Goal: Task Accomplishment & Management: Complete application form

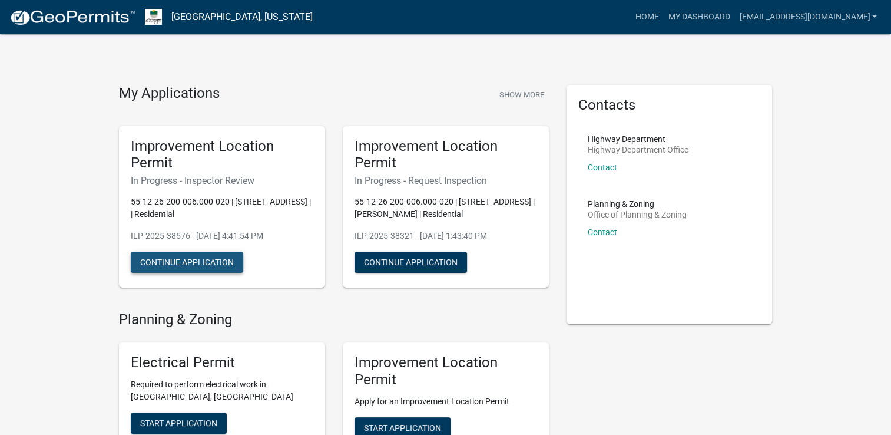
click at [191, 267] on button "Continue Application" at bounding box center [187, 261] width 112 height 21
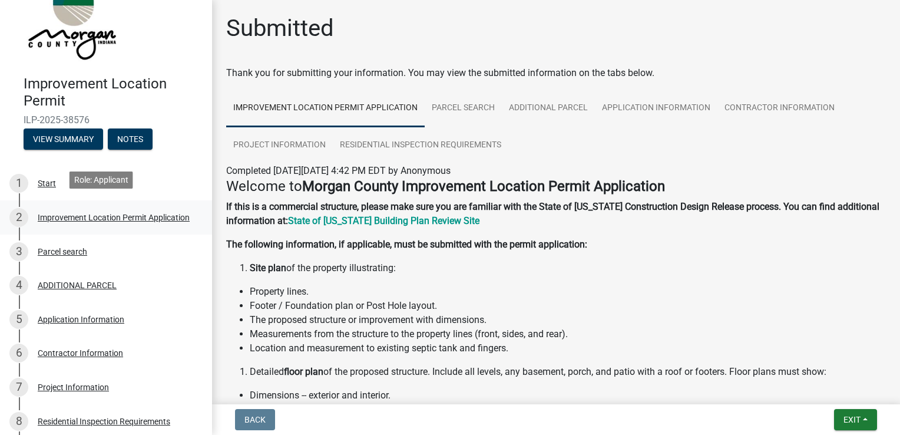
scroll to position [51, 0]
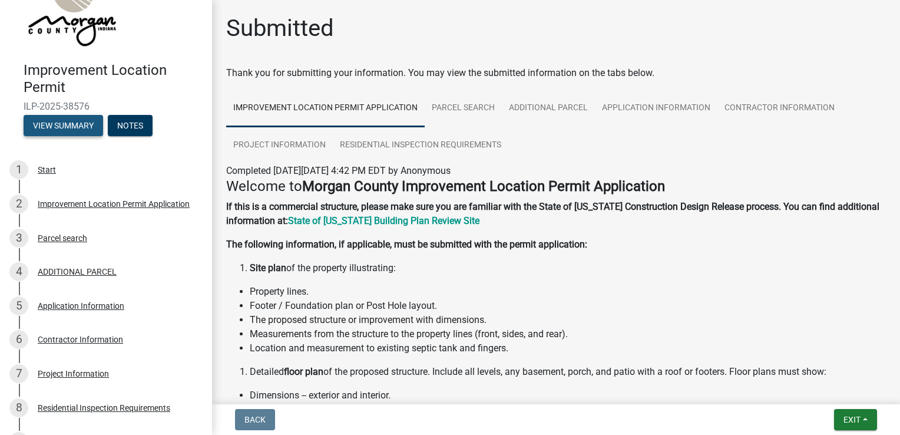
click at [54, 128] on button "View Summary" at bounding box center [64, 125] width 80 height 21
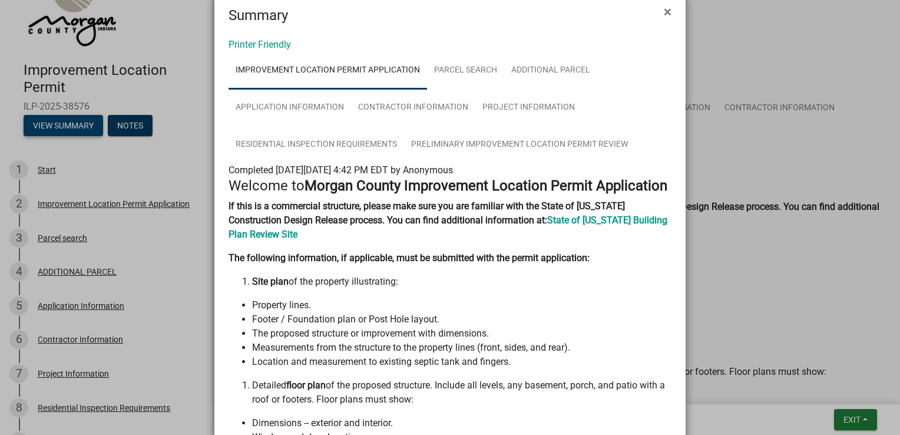
scroll to position [0, 0]
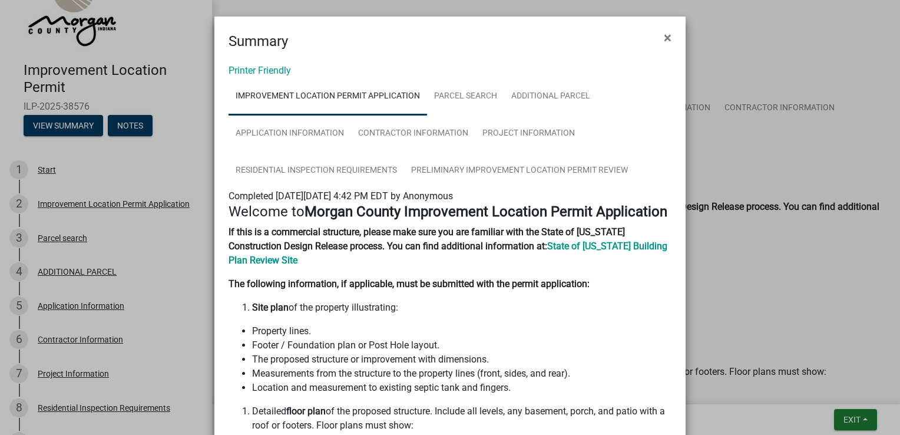
click at [166, 107] on ngb-modal-window "Summary × Printer Friendly Improvement Location Permit Application Parcel searc…" at bounding box center [450, 217] width 900 height 435
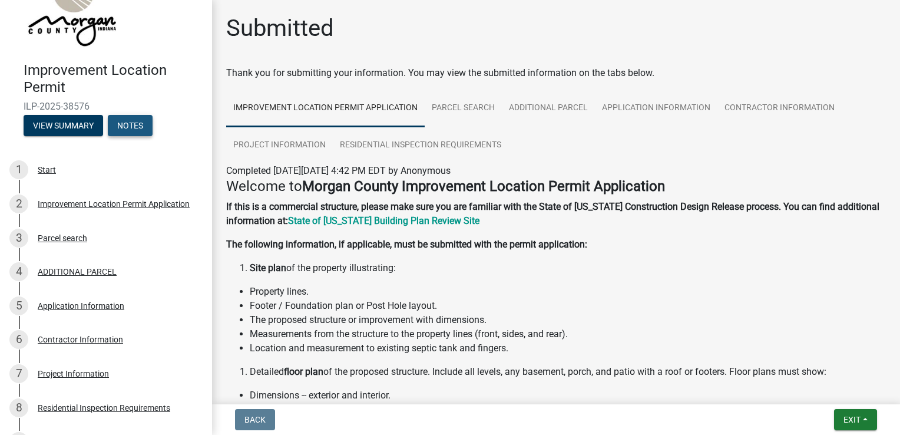
click at [139, 124] on button "Notes" at bounding box center [130, 125] width 45 height 21
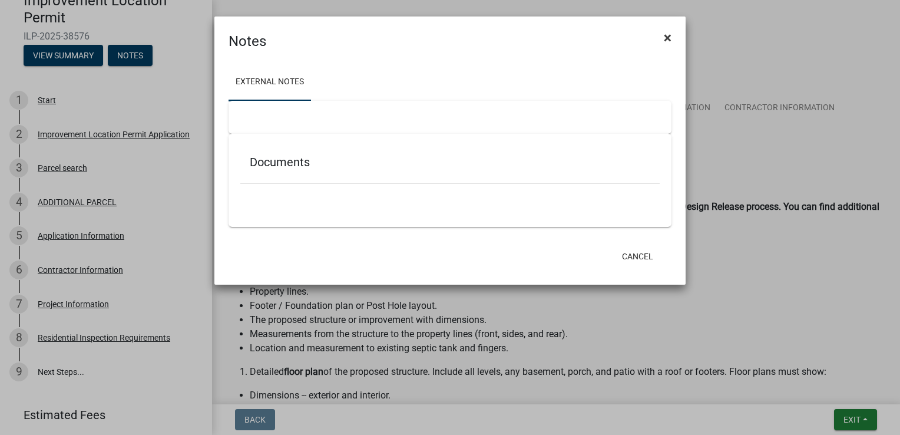
click at [667, 37] on span "×" at bounding box center [668, 37] width 8 height 16
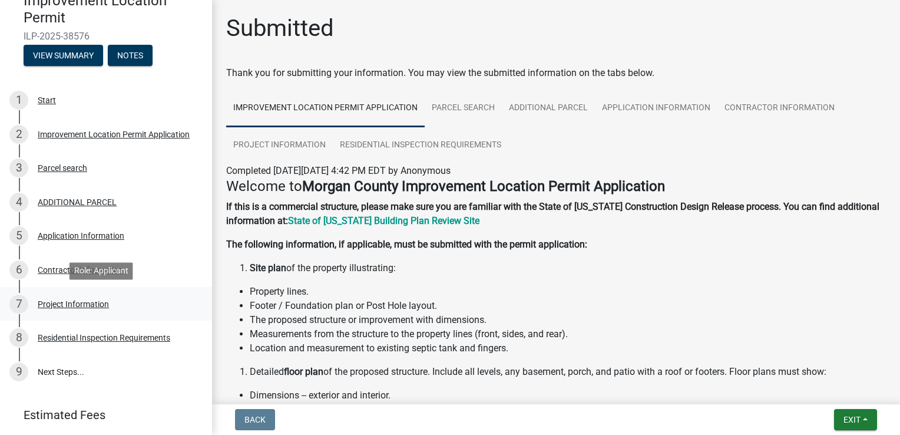
click at [94, 302] on div "Project Information" at bounding box center [73, 304] width 71 height 8
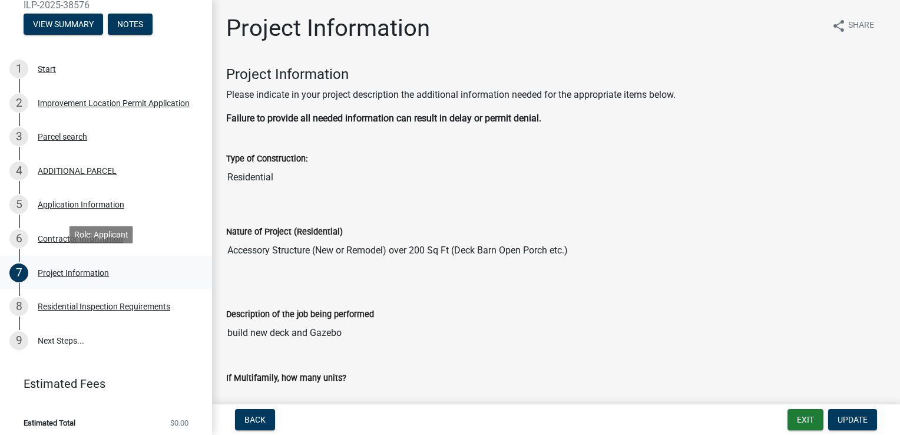
scroll to position [87, 0]
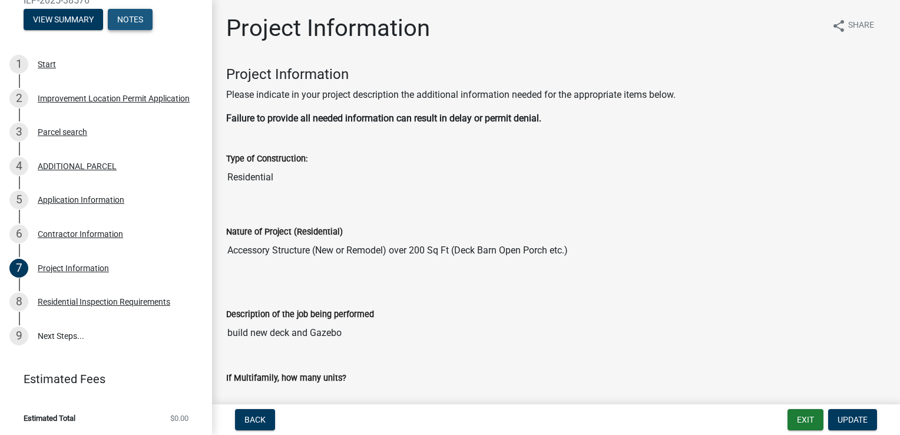
click at [128, 12] on button "Notes" at bounding box center [130, 19] width 45 height 21
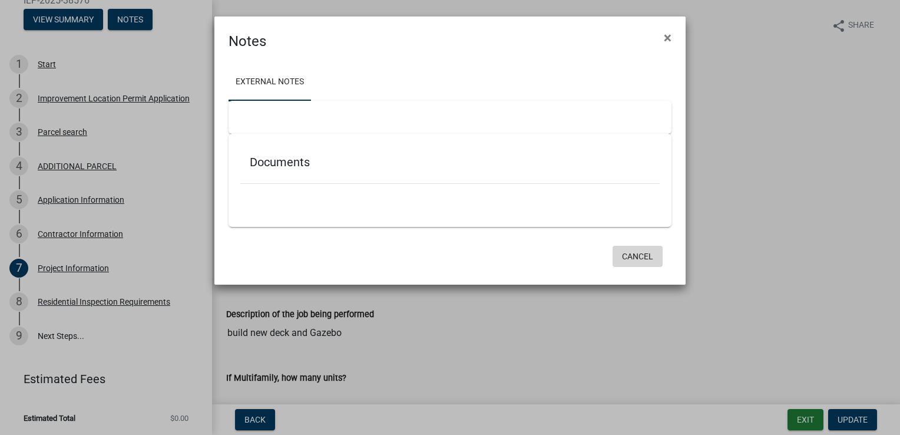
click at [631, 251] on button "Cancel" at bounding box center [638, 256] width 50 height 21
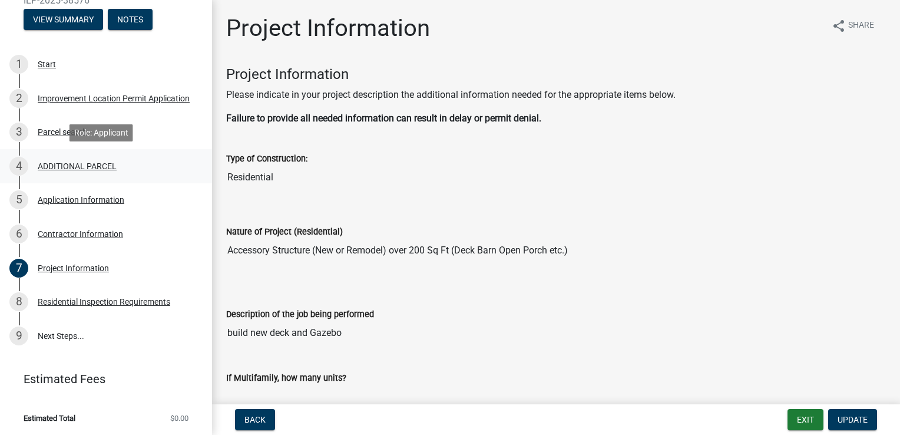
click at [62, 168] on div "ADDITIONAL PARCEL" at bounding box center [77, 166] width 79 height 8
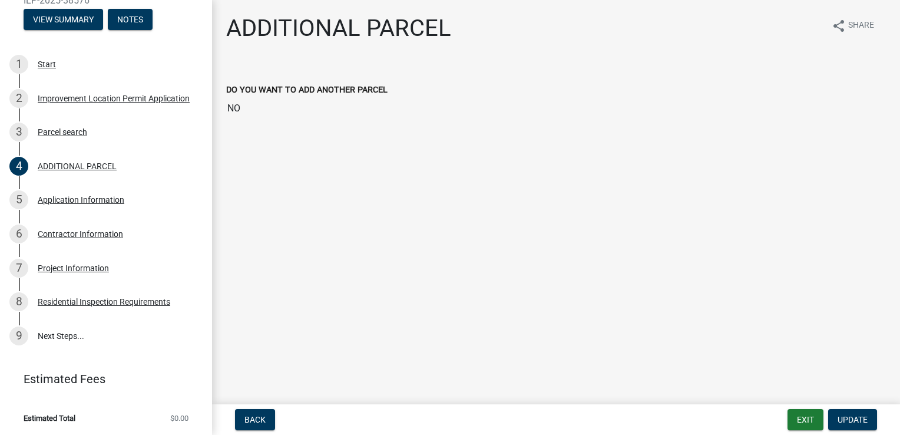
scroll to position [0, 0]
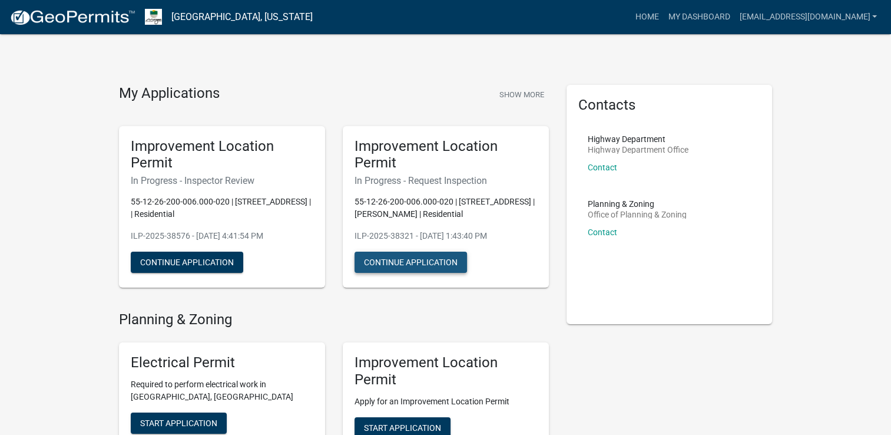
click at [434, 270] on button "Continue Application" at bounding box center [411, 261] width 112 height 21
